Goal: Navigation & Orientation: Find specific page/section

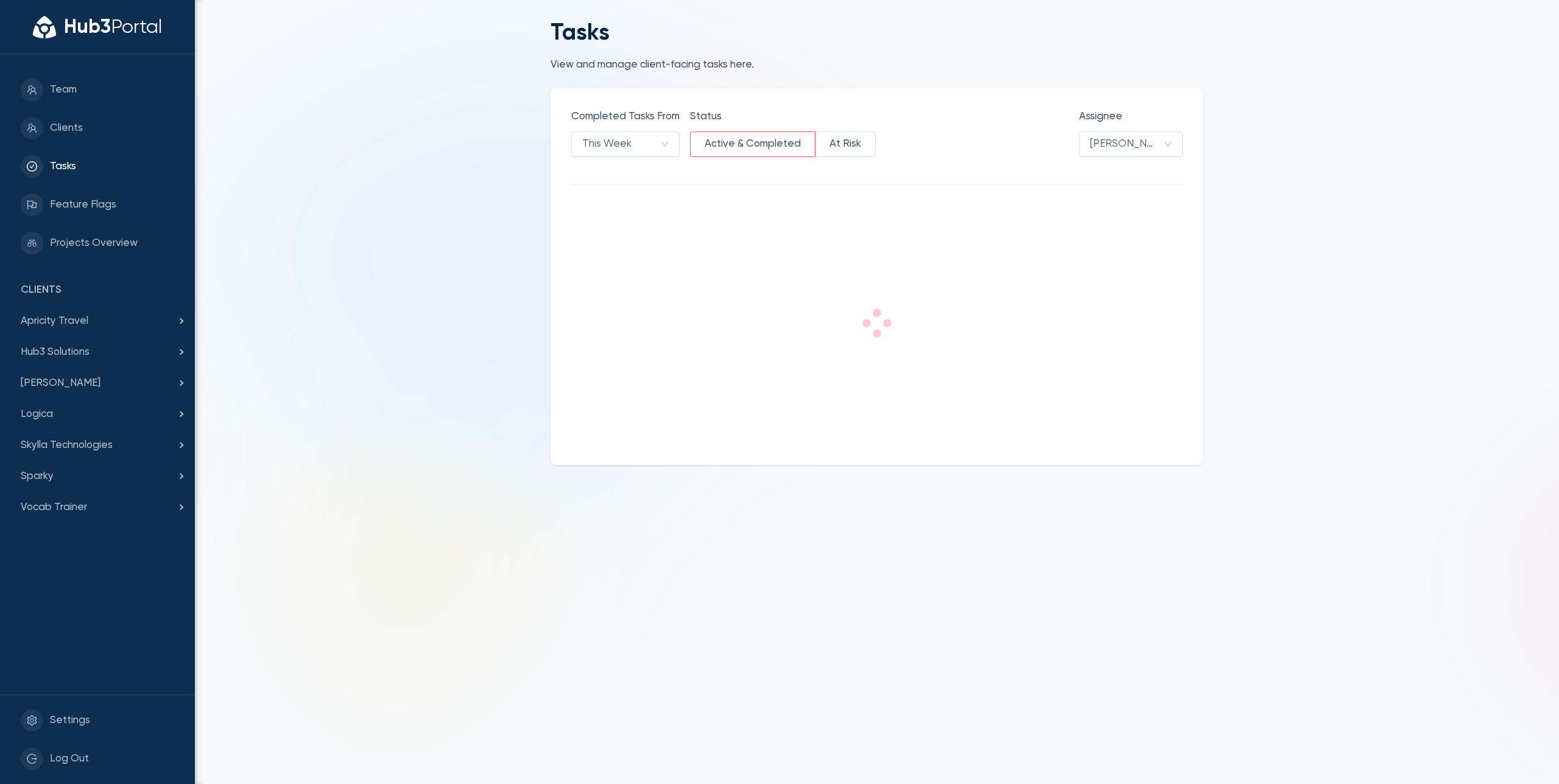
click at [510, 237] on main "Tasks View and manage client-facing tasks here. Completed Tasks From This Week …" at bounding box center [876, 392] width 1364 height 784
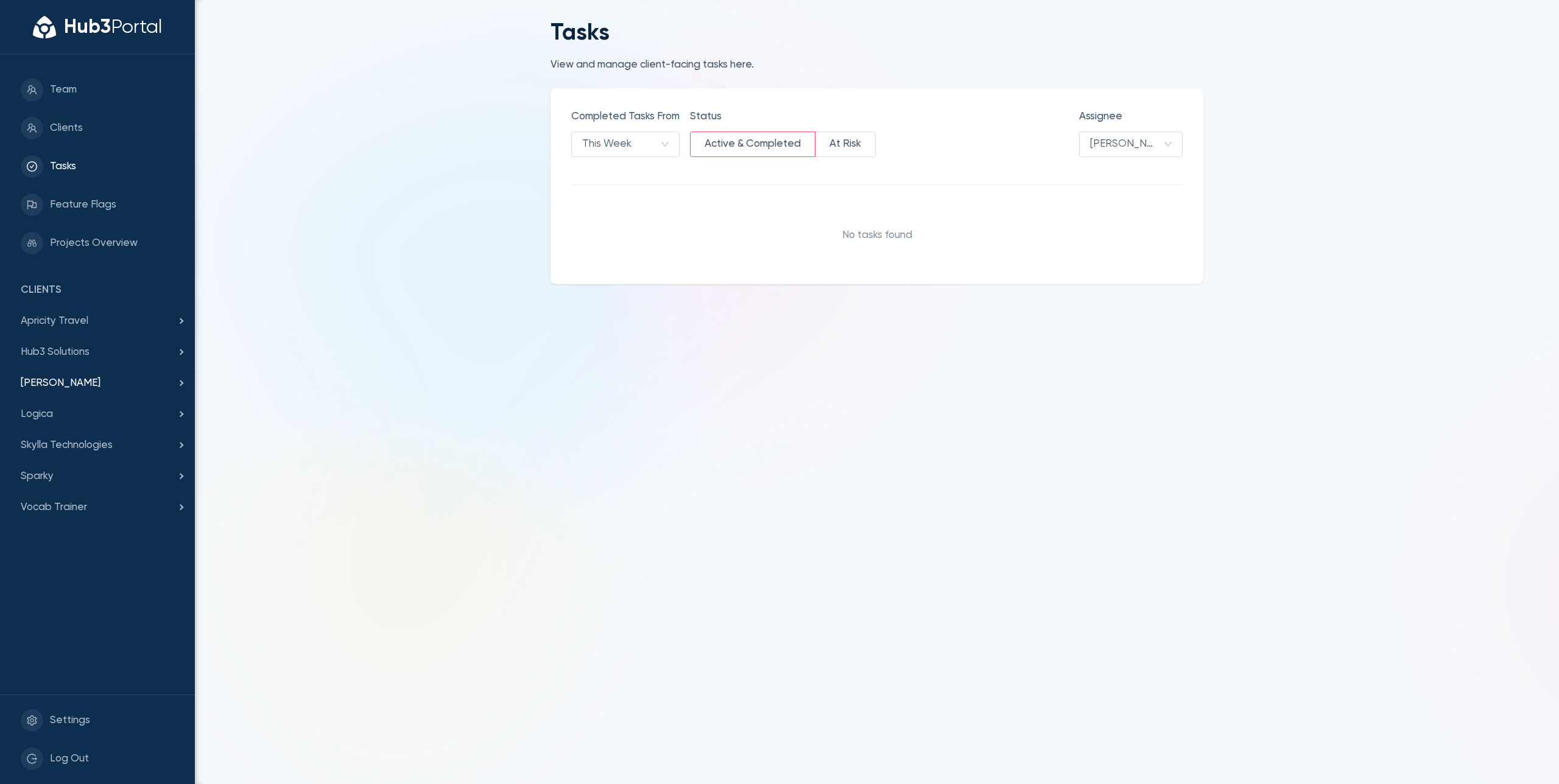
click at [70, 367] on div "[PERSON_NAME]" at bounding box center [97, 382] width 194 height 31
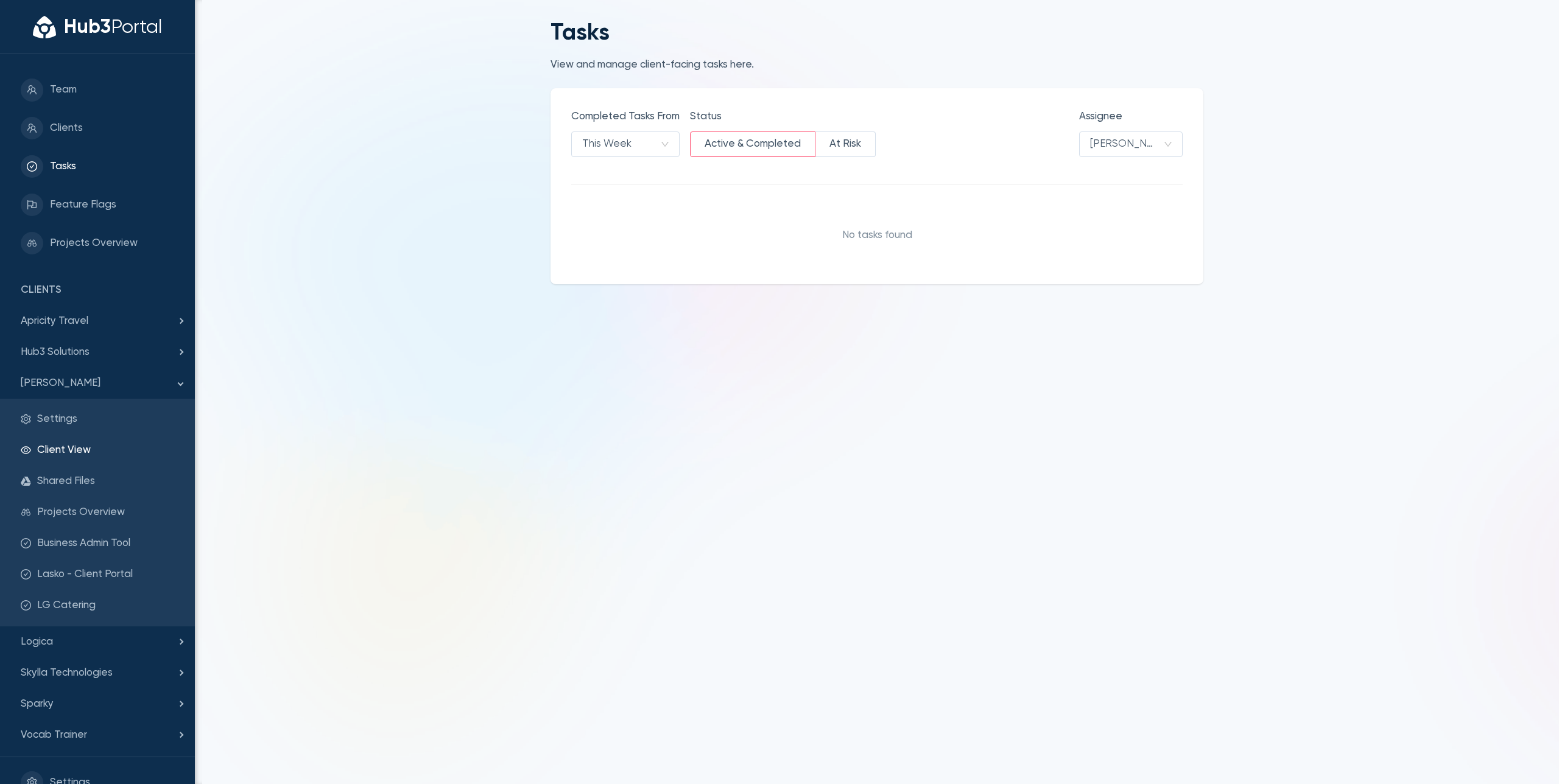
click at [70, 450] on span "Client View" at bounding box center [106, 451] width 137 height 16
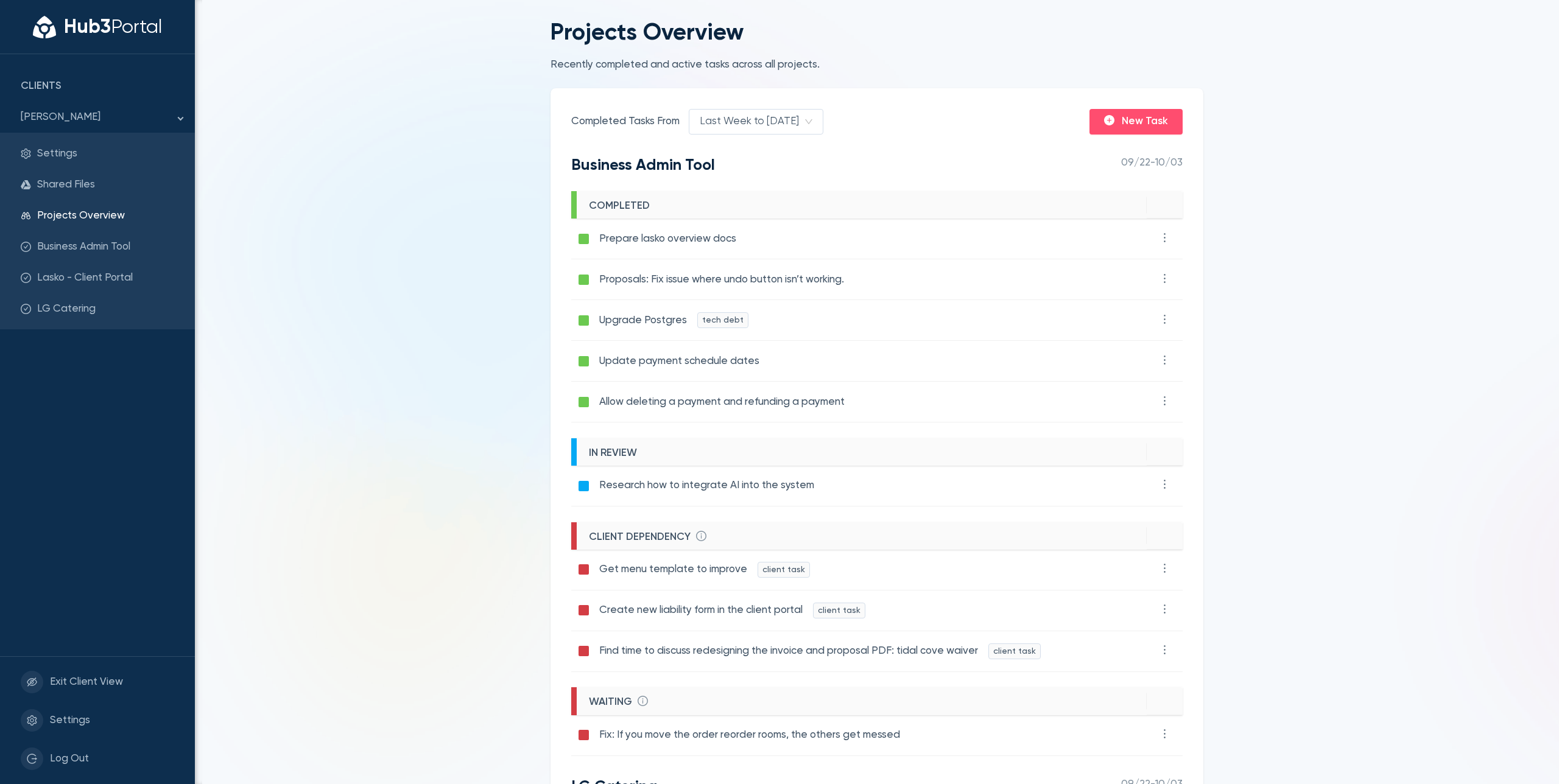
click at [362, 398] on main "Projects Overview Recently completed and active tasks across all projects. Comp…" at bounding box center [876, 392] width 1364 height 784
click at [304, 386] on main "Projects Overview Recently completed and active tasks across all projects. Comp…" at bounding box center [876, 392] width 1364 height 784
click at [371, 505] on main "Projects Overview Recently completed and active tasks across all projects. Comp…" at bounding box center [876, 392] width 1364 height 784
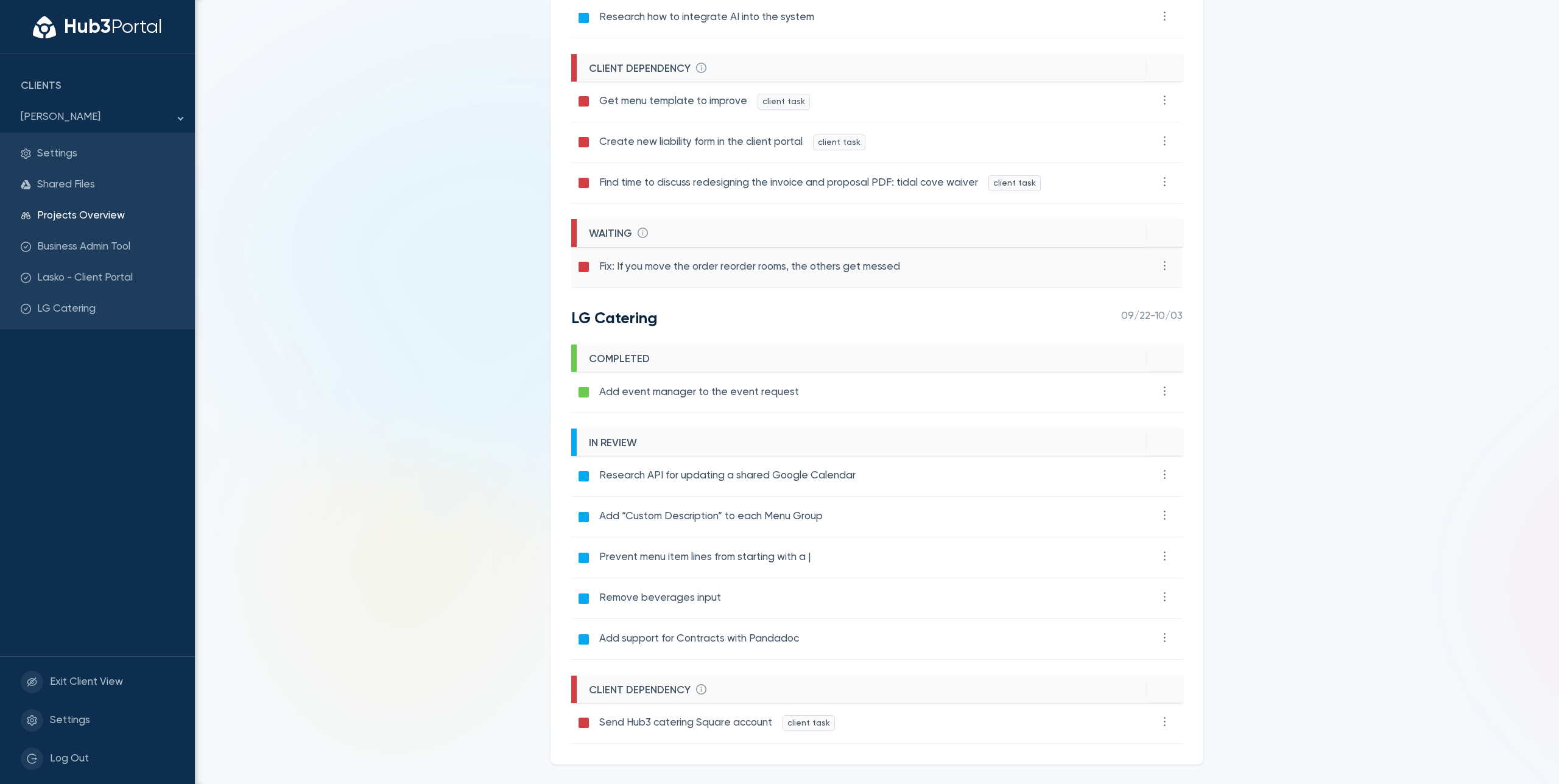
scroll to position [469, 0]
click at [404, 650] on main "Projects Overview Recently completed and active tasks across all projects. Comp…" at bounding box center [876, 392] width 1364 height 784
click at [360, 562] on main "Projects Overview Recently completed and active tasks across all projects. Comp…" at bounding box center [876, 392] width 1364 height 784
click at [366, 314] on main "Projects Overview Recently completed and active tasks across all projects. Comp…" at bounding box center [876, 392] width 1364 height 784
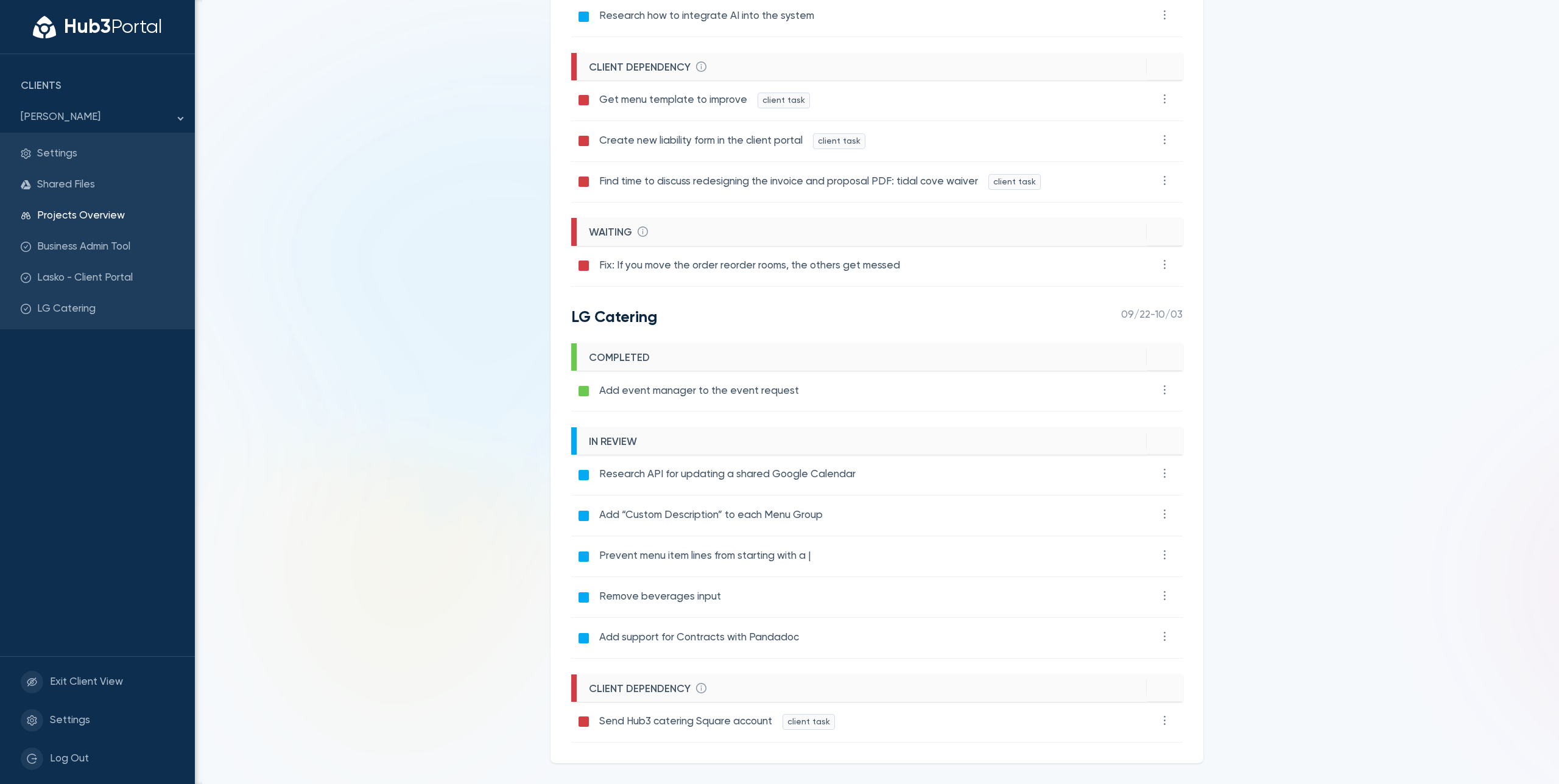
click at [420, 544] on main "Projects Overview Recently completed and active tasks across all projects. Comp…" at bounding box center [876, 392] width 1364 height 784
click at [517, 608] on main "Projects Overview Recently completed and active tasks across all projects. Comp…" at bounding box center [876, 392] width 1364 height 784
click at [446, 417] on main "Projects Overview Recently completed and active tasks across all projects. Comp…" at bounding box center [876, 392] width 1364 height 784
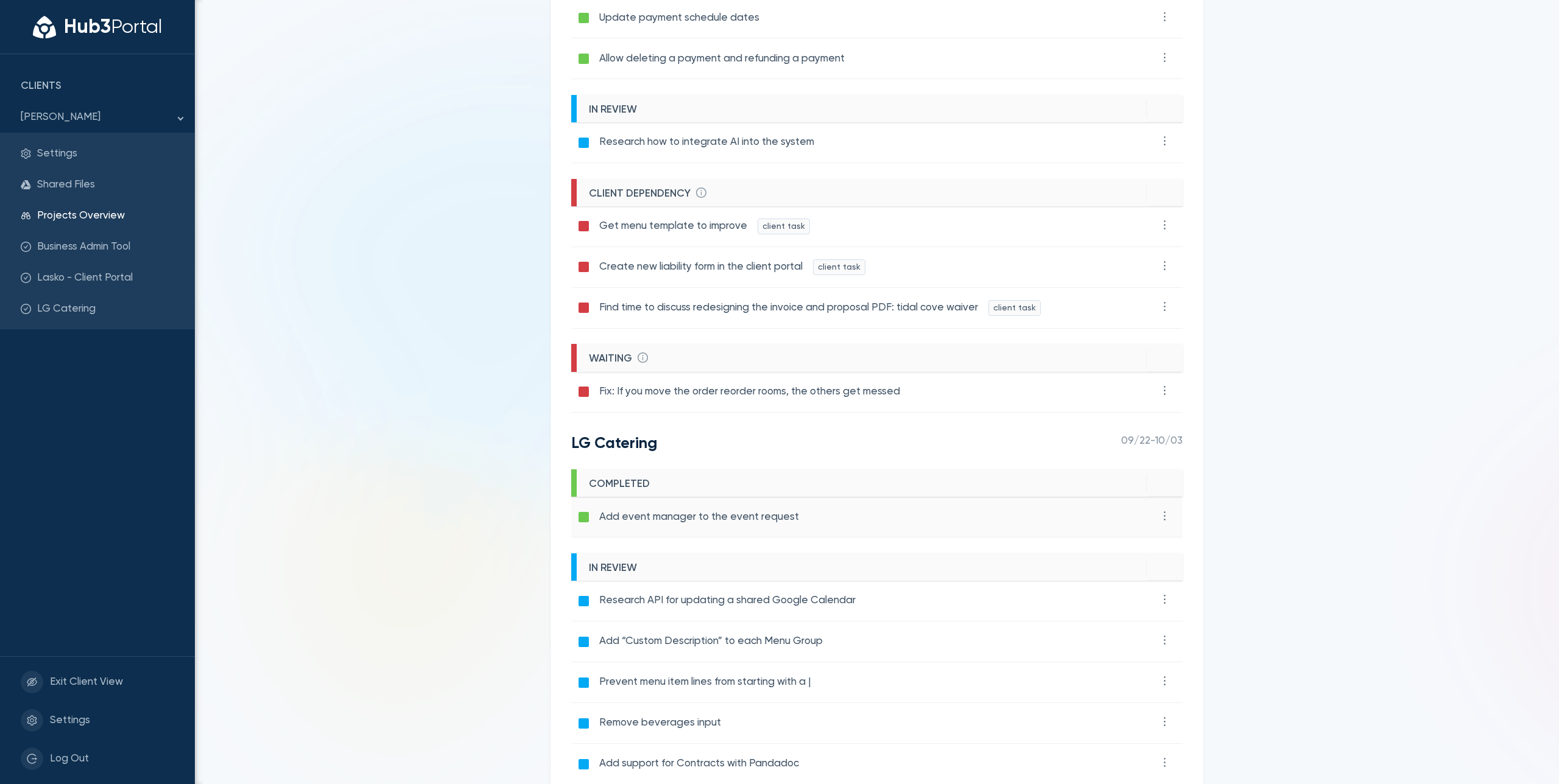
scroll to position [307, 0]
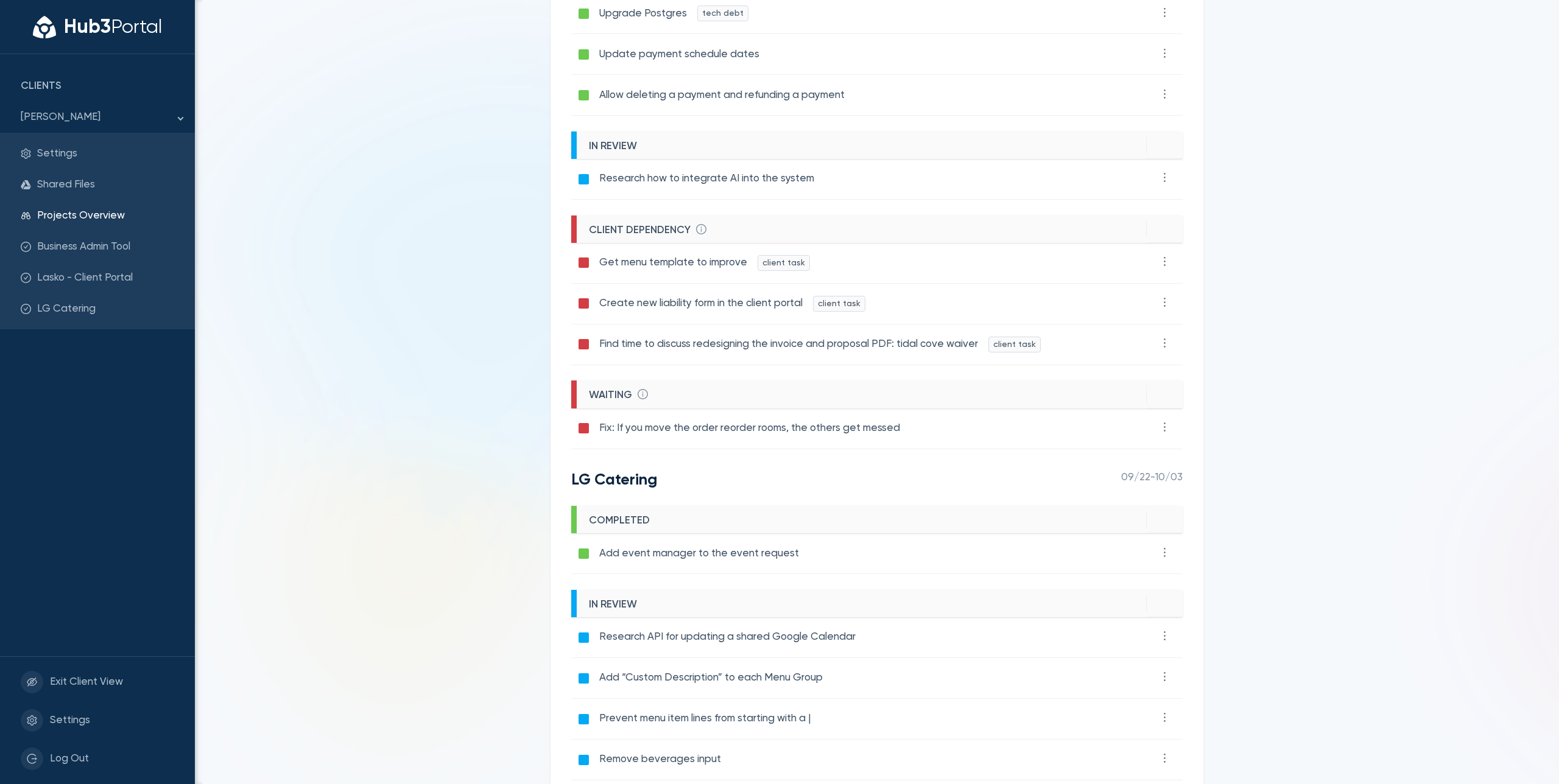
click at [422, 458] on main "Projects Overview Recently completed and active tasks across all projects. Comp…" at bounding box center [876, 392] width 1364 height 784
click at [370, 329] on main "Projects Overview Recently completed and active tasks across all projects. Comp…" at bounding box center [876, 392] width 1364 height 784
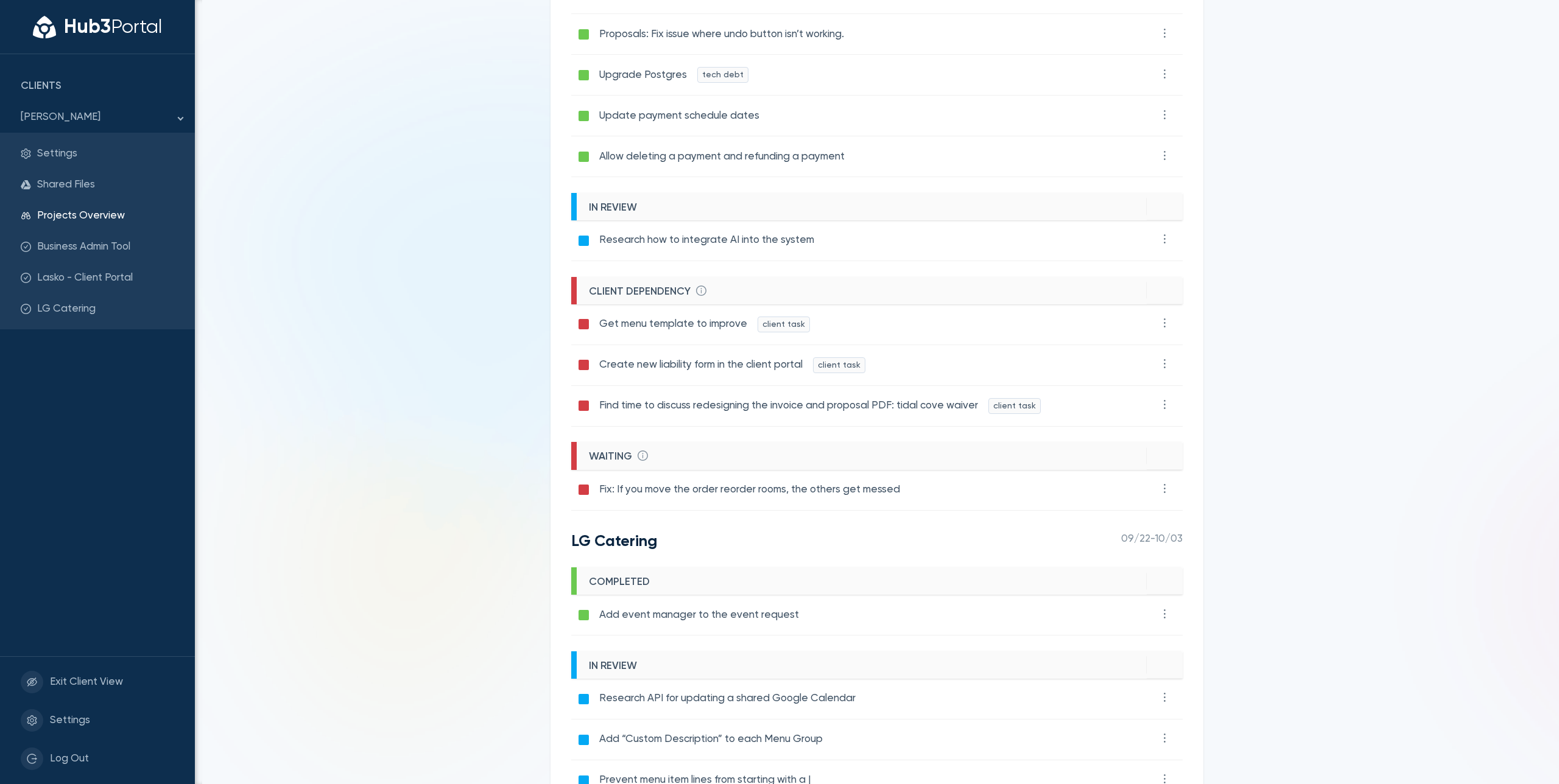
scroll to position [145, 0]
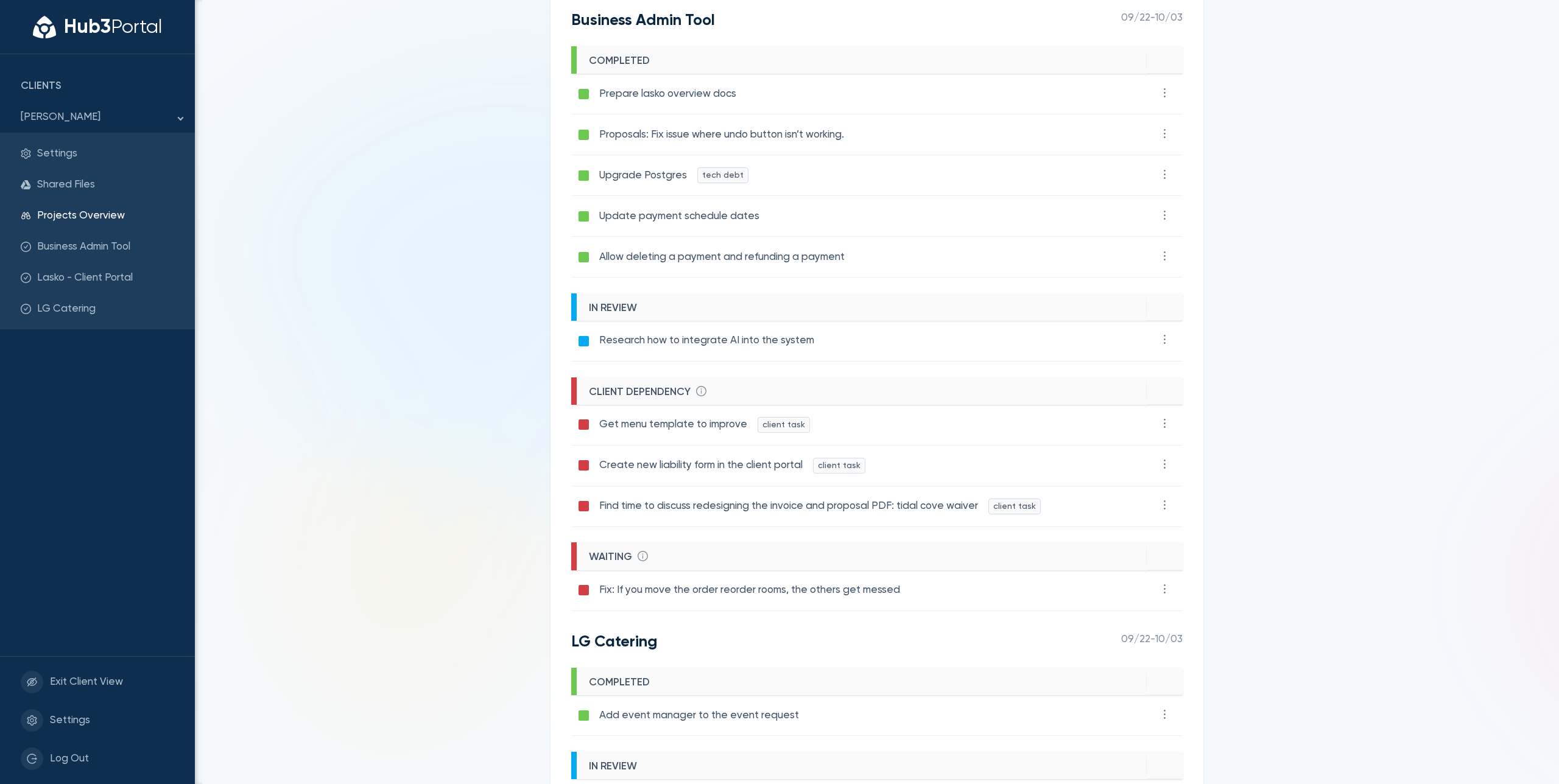
click at [485, 337] on main "Projects Overview Recently completed and active tasks across all projects. Comp…" at bounding box center [876, 392] width 1364 height 784
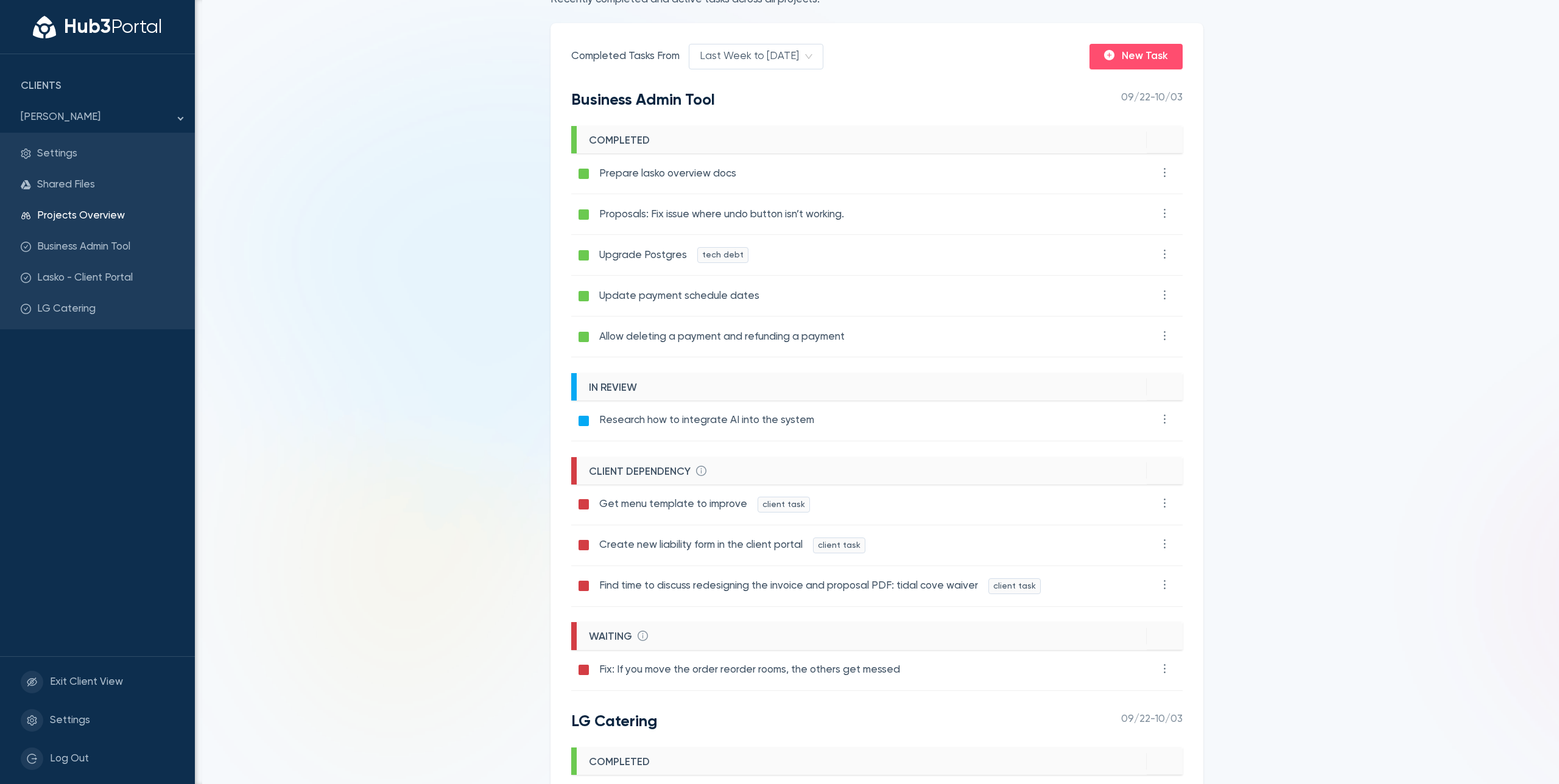
scroll to position [67, 0]
click at [446, 443] on main "Projects Overview Recently completed and active tasks across all projects. Comp…" at bounding box center [876, 392] width 1364 height 784
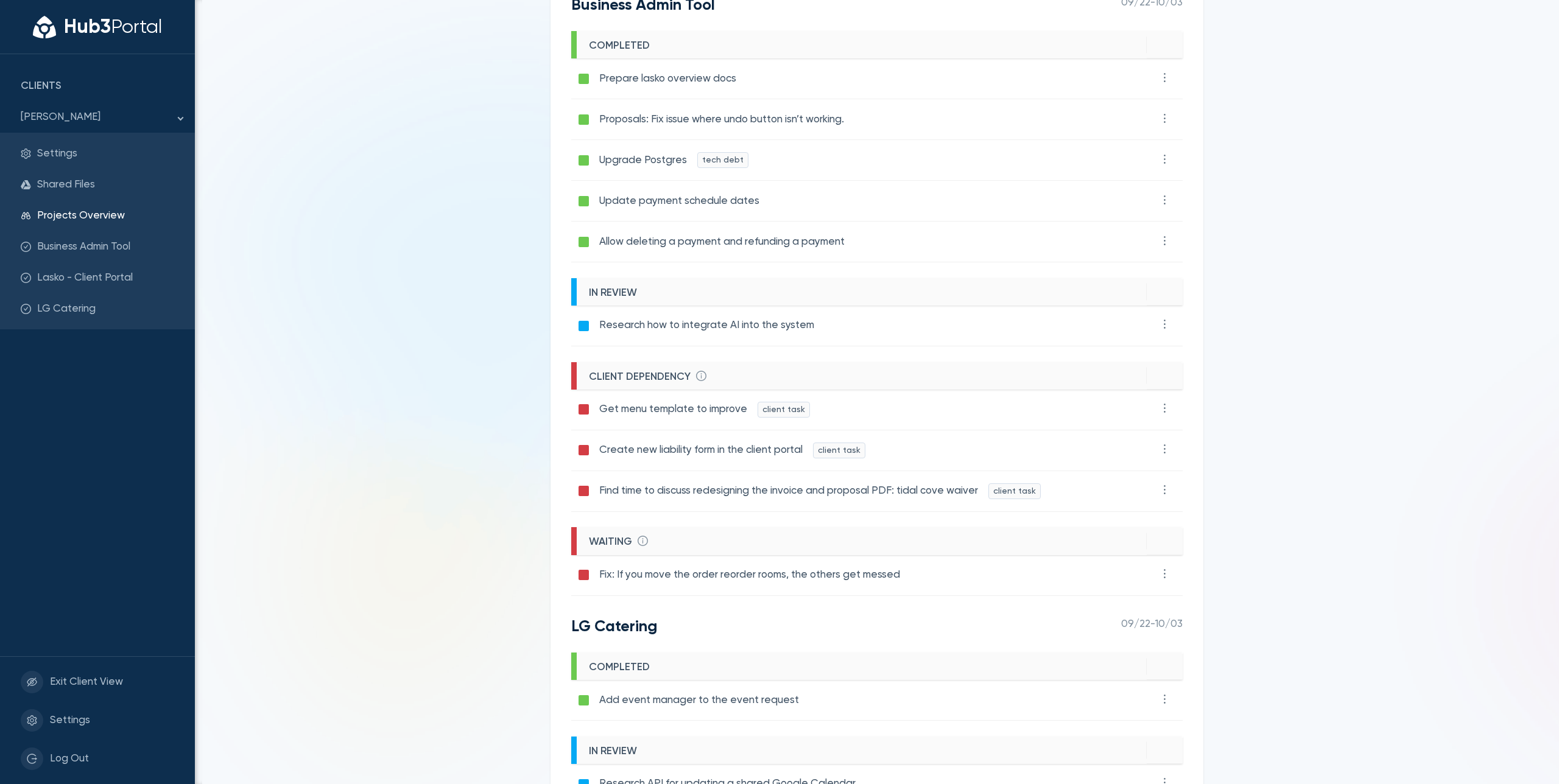
scroll to position [231, 0]
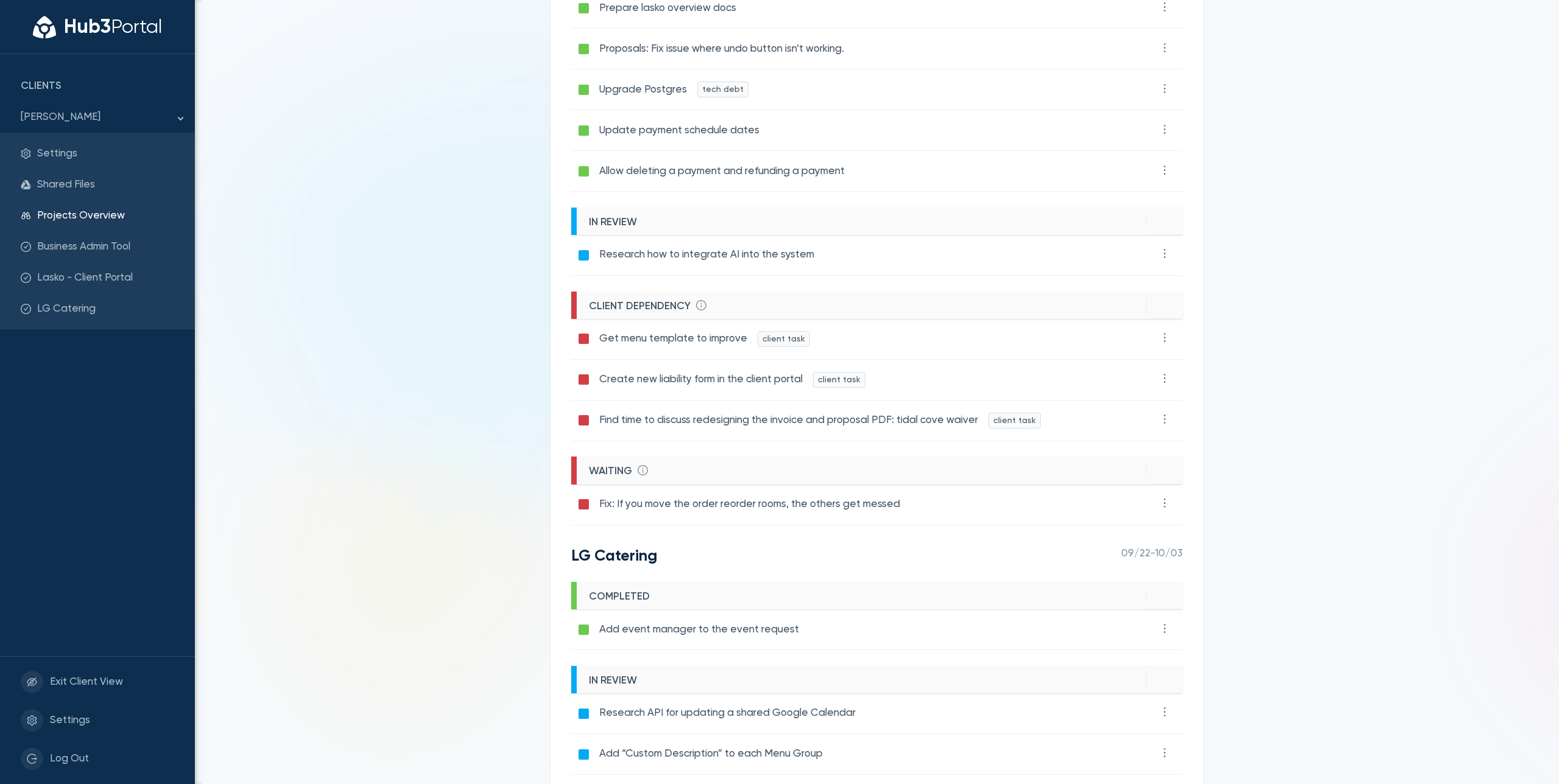
click at [487, 236] on main "Projects Overview Recently completed and active tasks across all projects. Comp…" at bounding box center [876, 392] width 1364 height 784
